Goal: Transaction & Acquisition: Purchase product/service

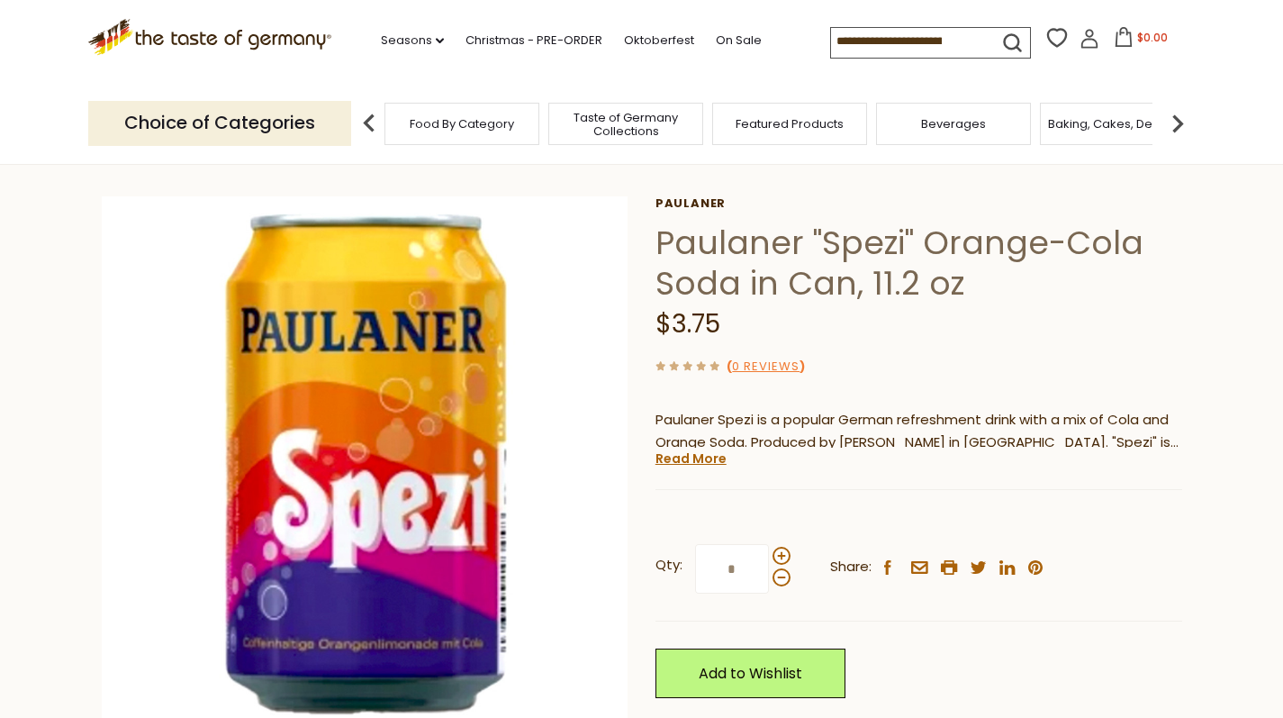
scroll to position [56, 0]
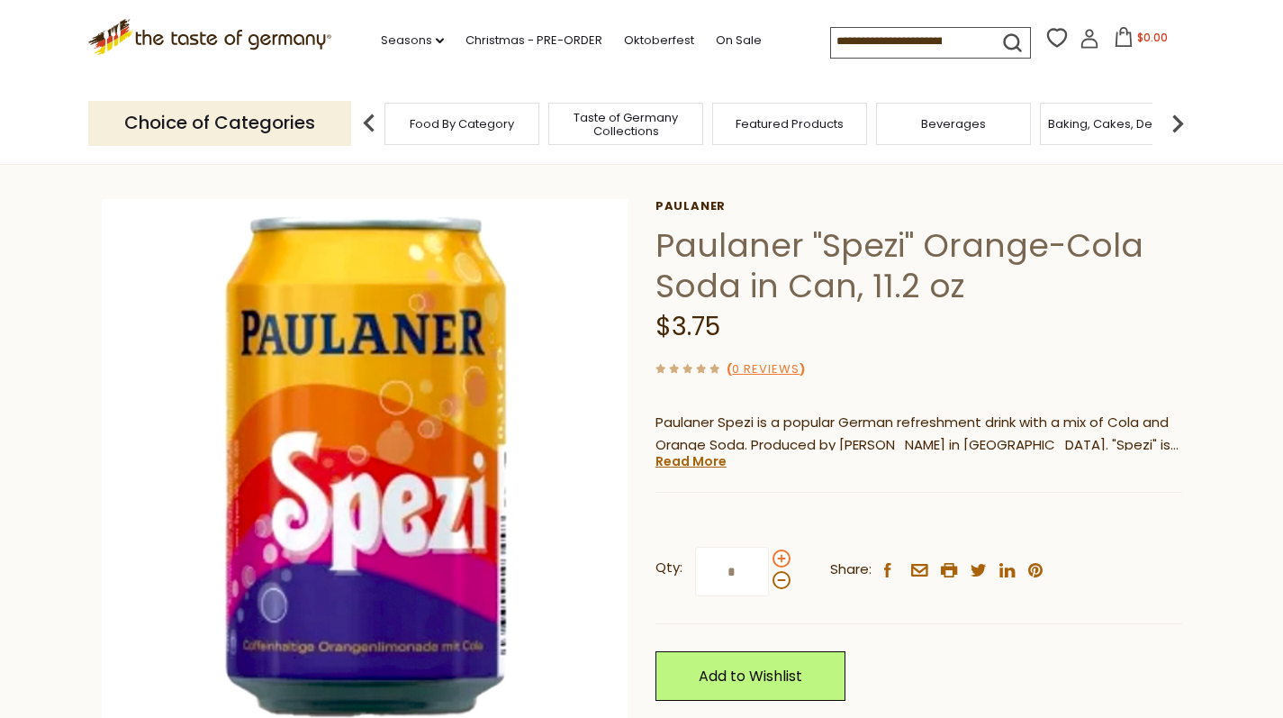
click at [781, 554] on span at bounding box center [782, 558] width 18 height 18
click at [769, 554] on input "*" at bounding box center [732, 572] width 74 height 50
click at [779, 579] on span at bounding box center [782, 580] width 18 height 18
click at [769, 579] on input "*" at bounding box center [732, 572] width 74 height 50
click at [781, 557] on span at bounding box center [782, 558] width 18 height 18
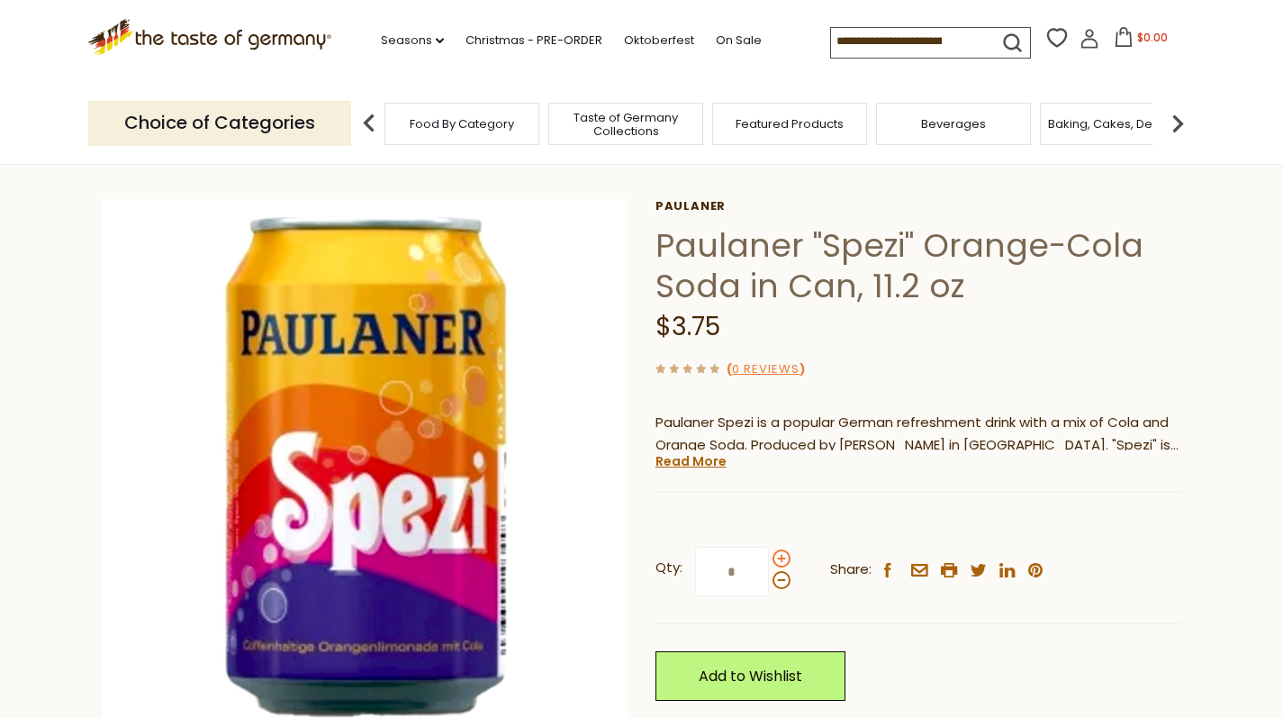
click at [769, 557] on input "*" at bounding box center [732, 572] width 74 height 50
type input "*"
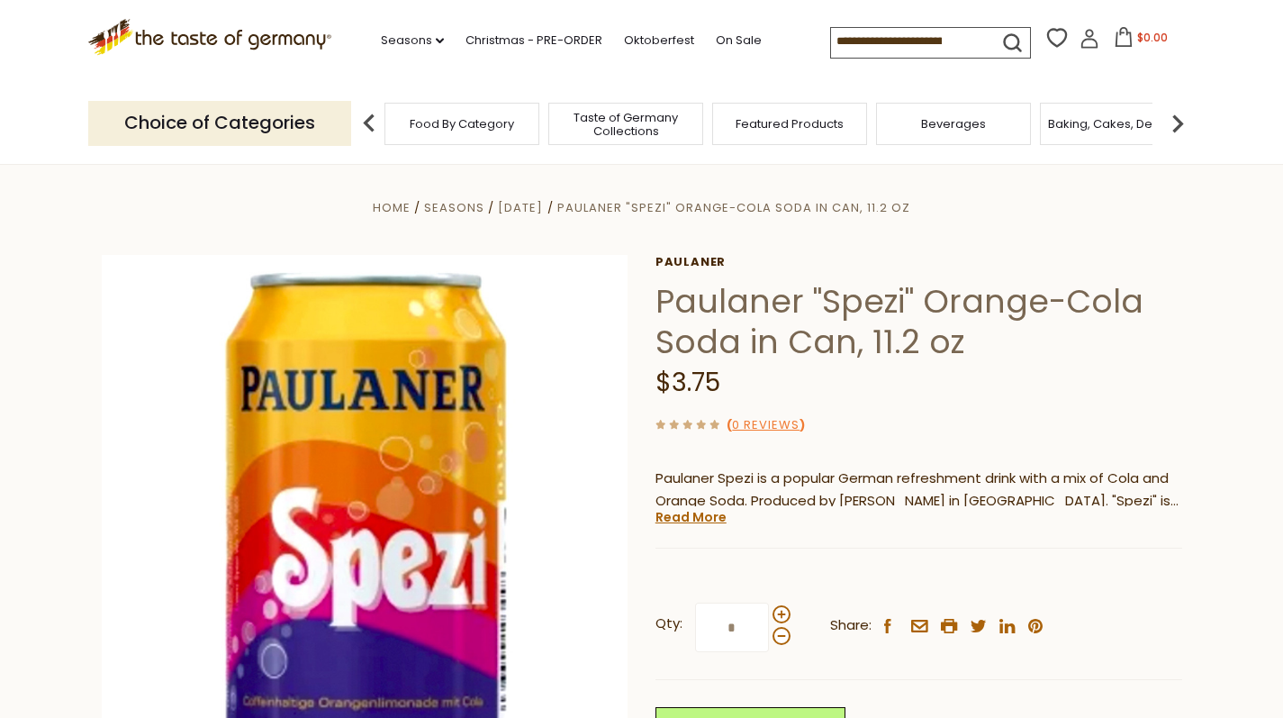
scroll to position [0, 0]
click at [695, 518] on link "Read More" at bounding box center [691, 517] width 71 height 18
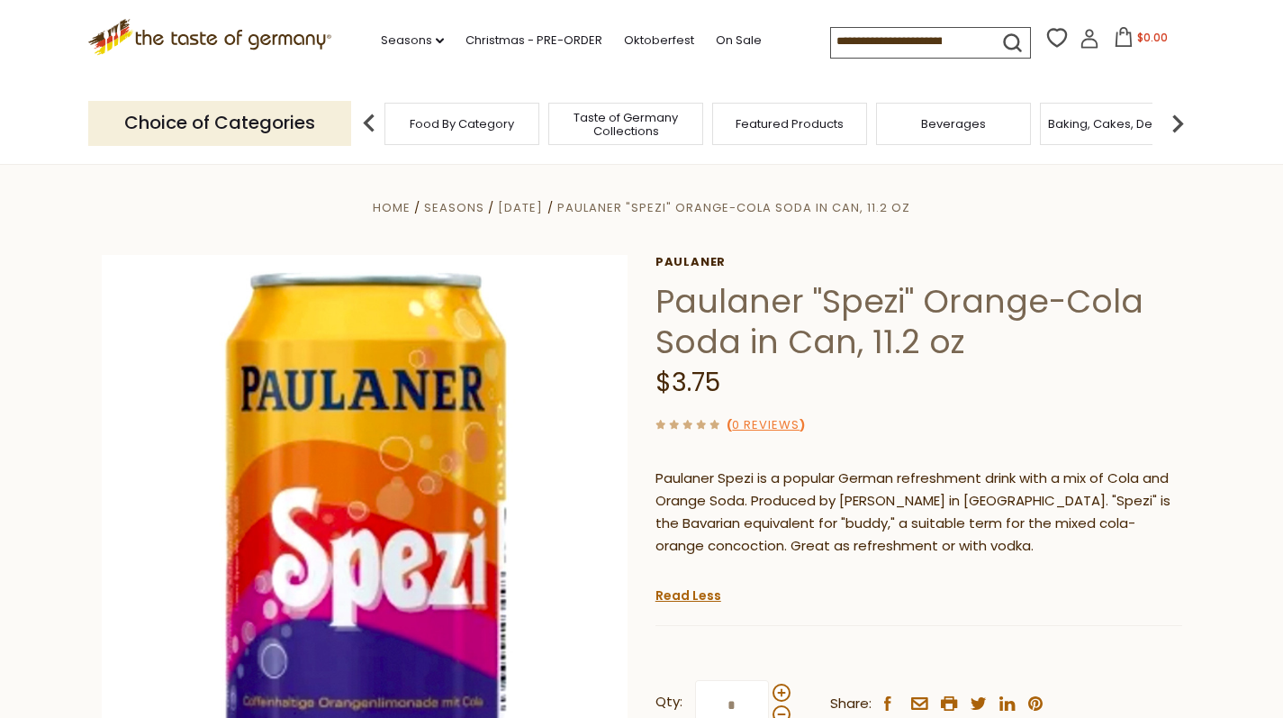
click at [105, 36] on icon ".st0{fill:#EDD300;} .st1{fill:#D33E21;}" at bounding box center [210, 37] width 244 height 37
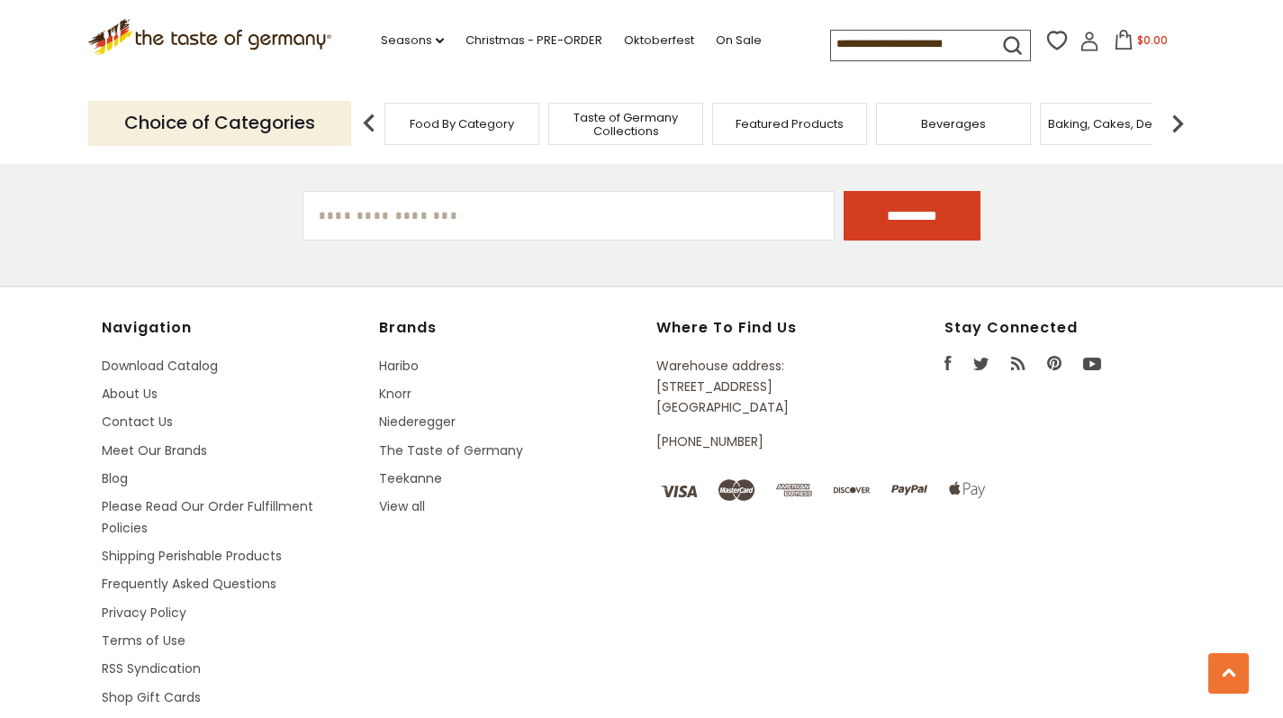
scroll to position [3187, 0]
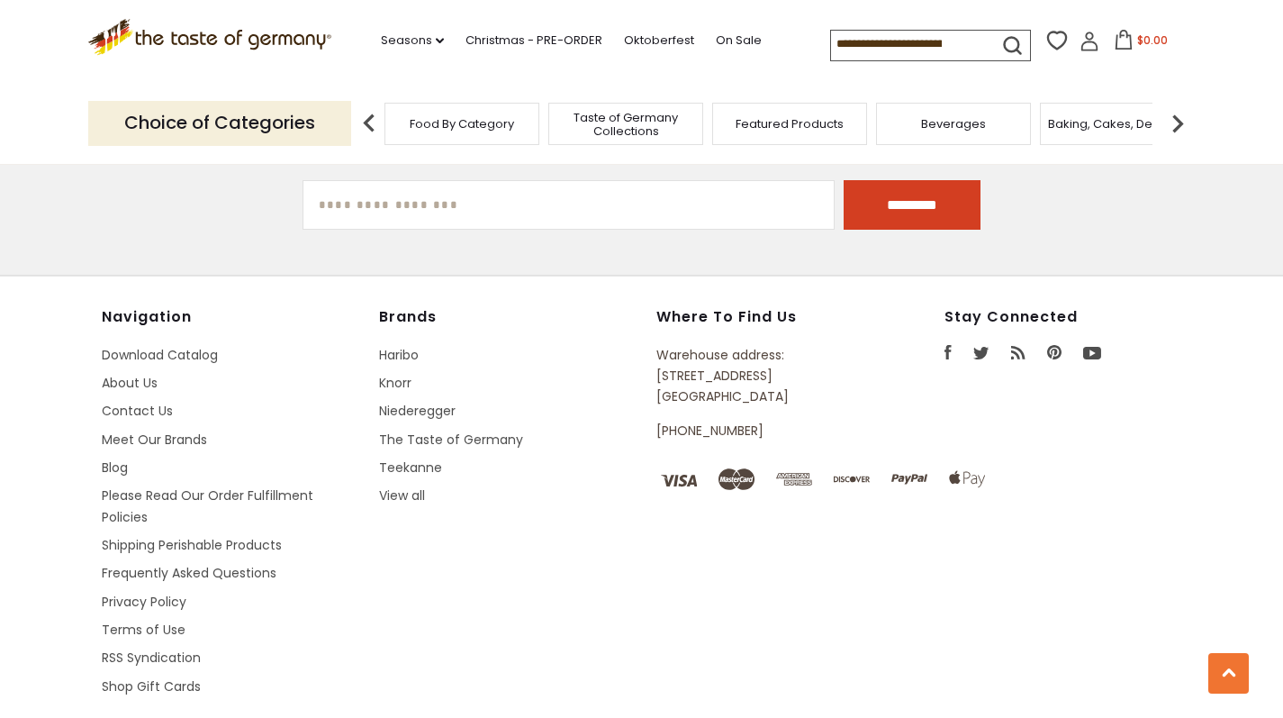
click at [136, 457] on ul "Download Catalog About Us Contact Us Meet Our Brands Blog Please Read Our Order…" at bounding box center [231, 521] width 259 height 352
click at [136, 486] on link "Please Read Our Order Fulfillment Policies" at bounding box center [208, 505] width 212 height 39
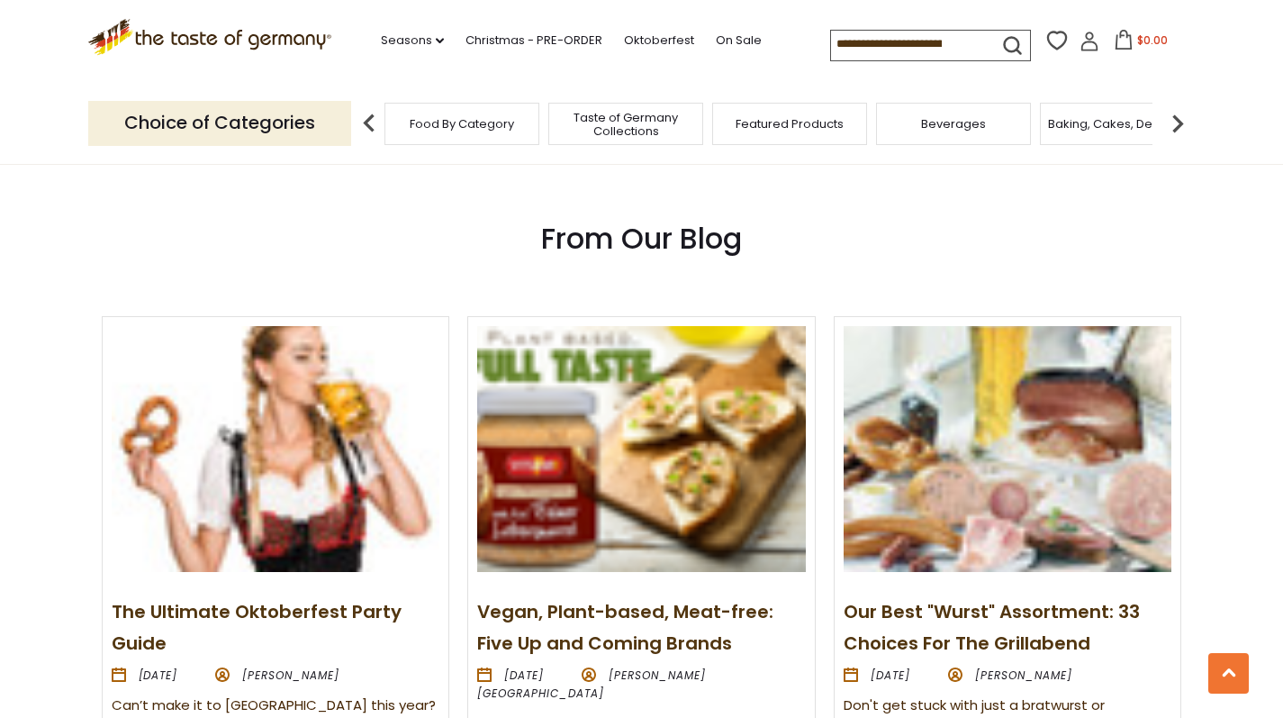
scroll to position [1848, 0]
